Goal: Transaction & Acquisition: Subscribe to service/newsletter

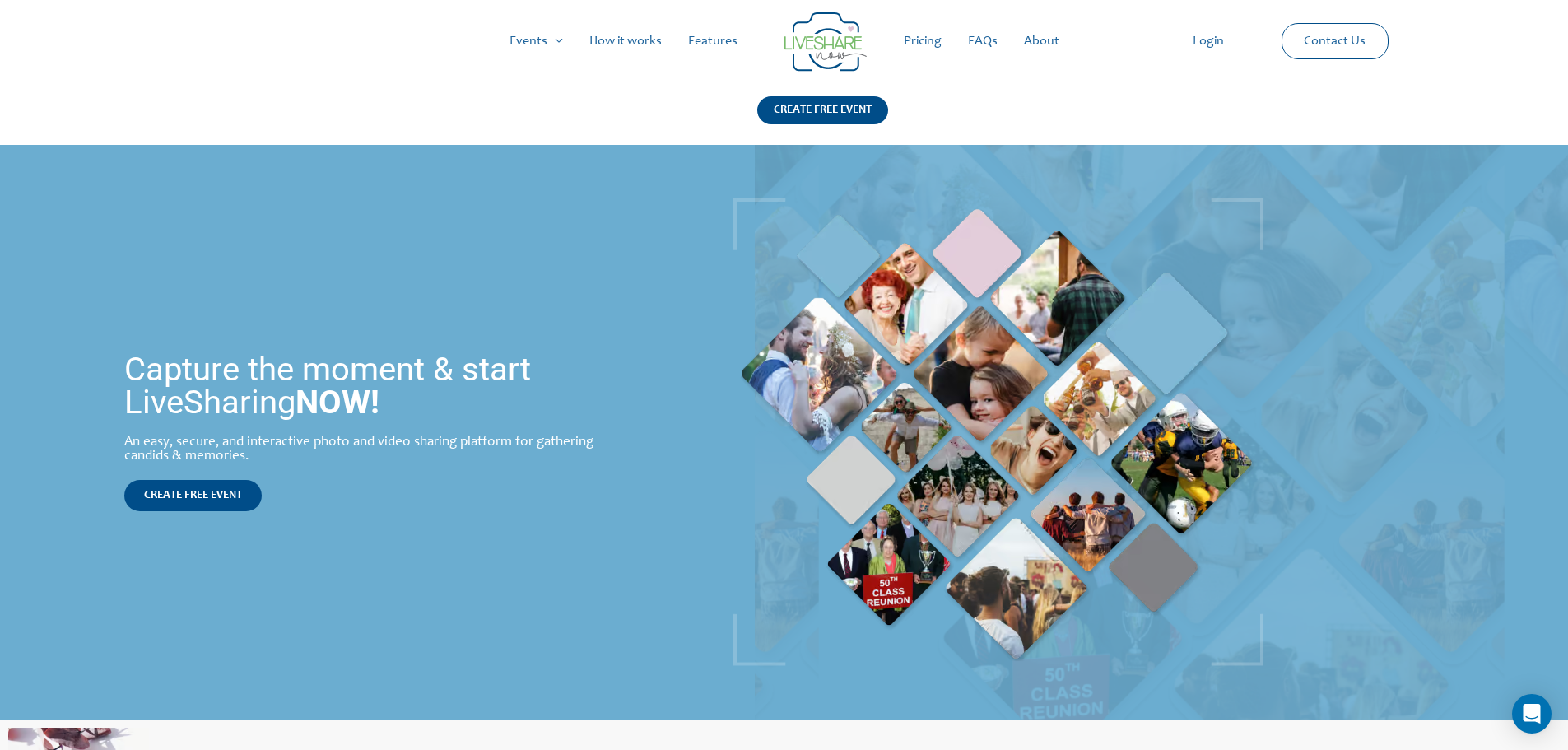
click at [924, 38] on link "Pricing" at bounding box center [923, 42] width 64 height 53
